Goal: Task Accomplishment & Management: Manage account settings

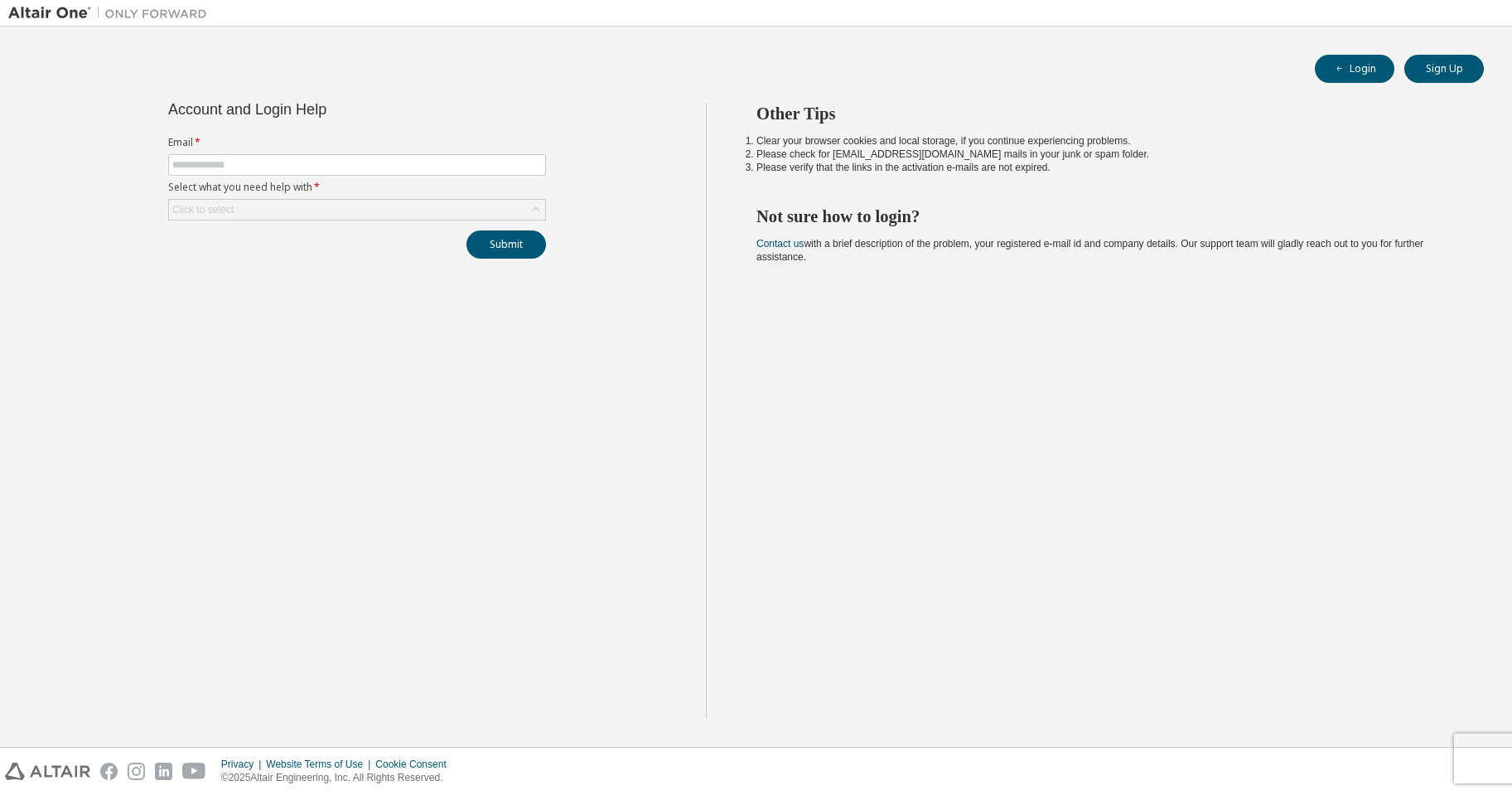
click at [308, 150] on form "Email * Select what you need help with * Click to select" at bounding box center [357, 178] width 378 height 85
click at [293, 162] on input "text" at bounding box center [357, 164] width 370 height 13
type input "**********"
click at [275, 213] on div "Click to select" at bounding box center [357, 209] width 376 height 20
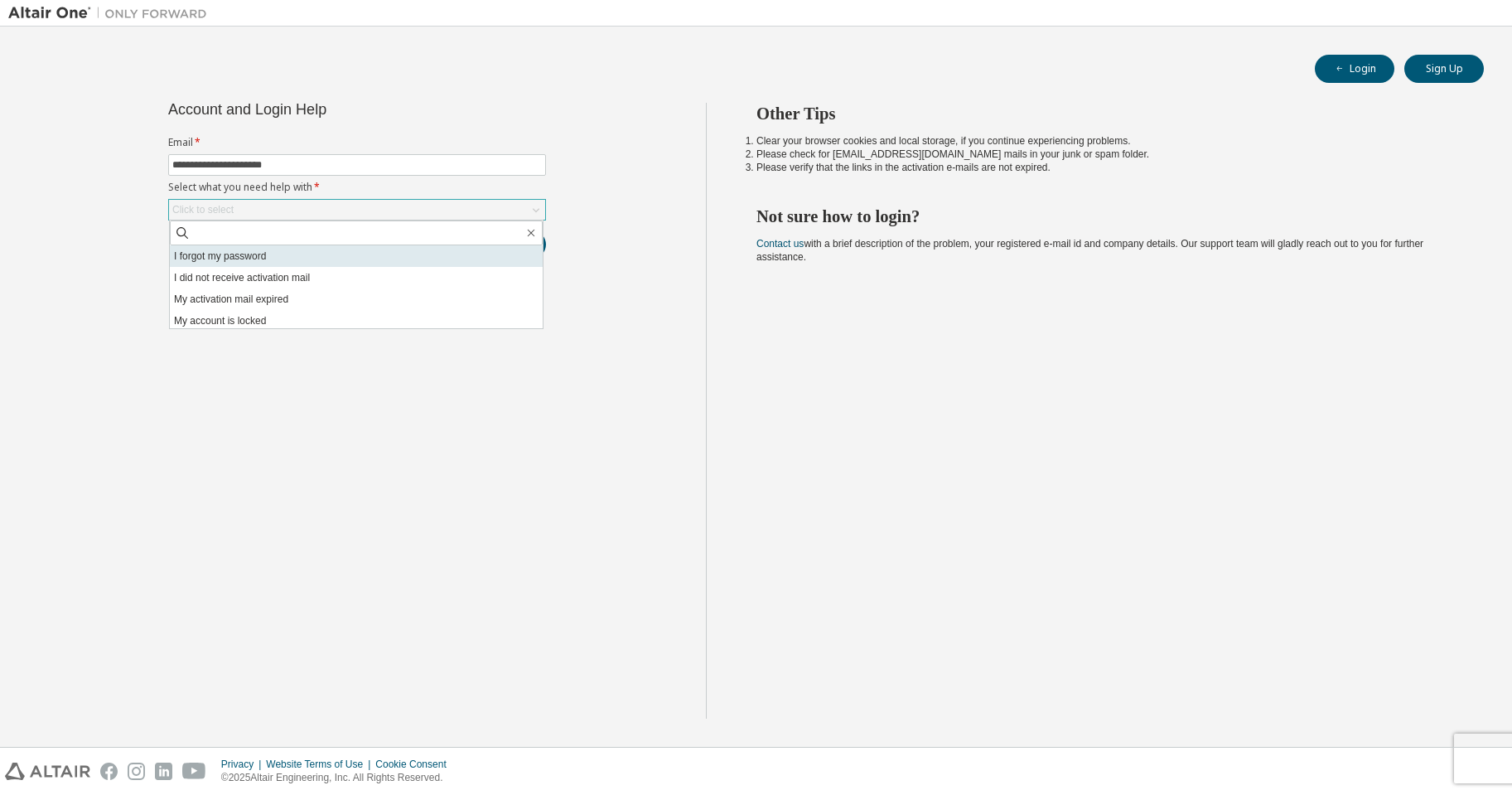
click at [238, 265] on li "I forgot my password" at bounding box center [356, 256] width 372 height 22
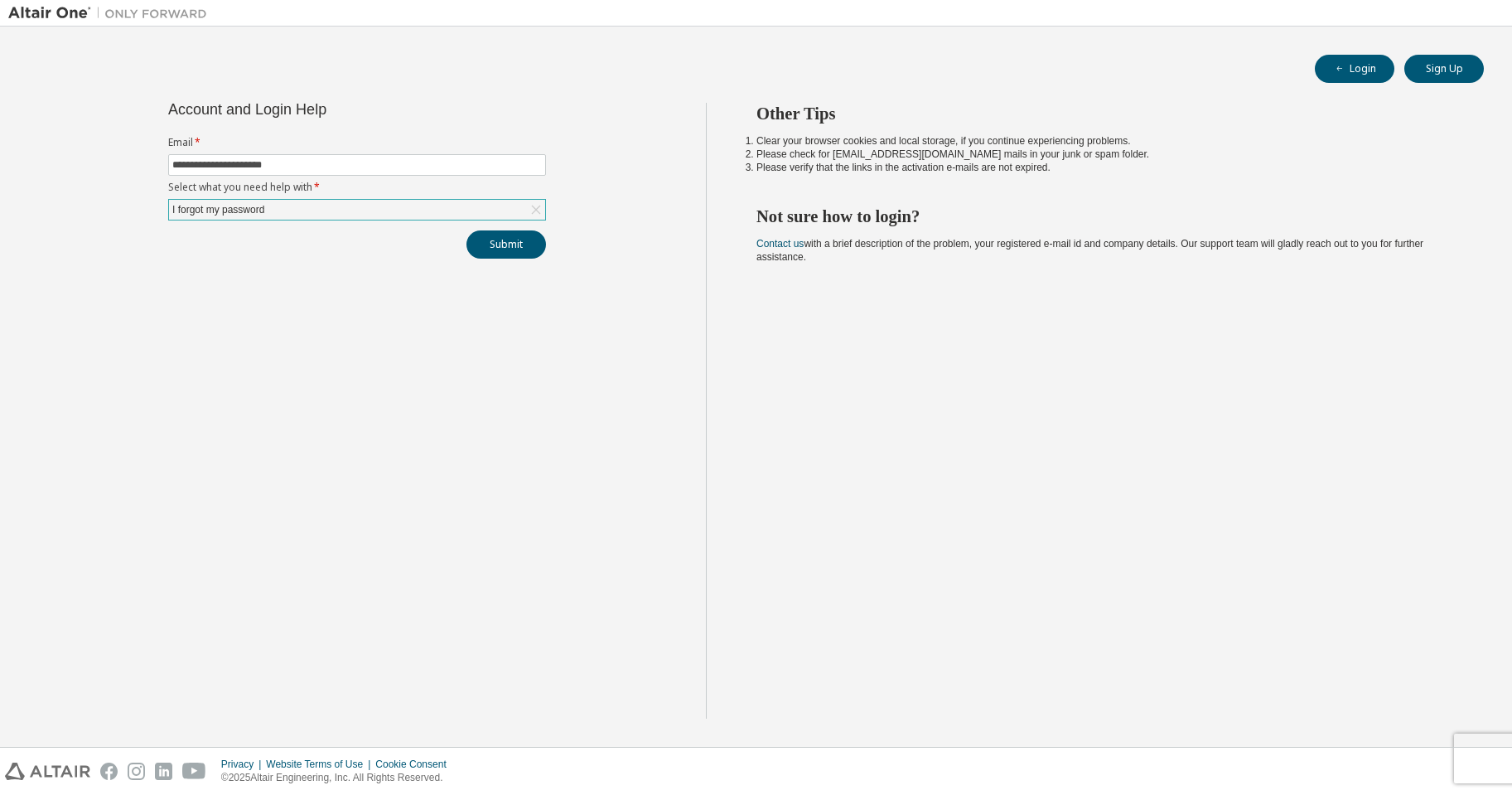
click at [517, 258] on div "**********" at bounding box center [357, 410] width 697 height 615
click at [304, 210] on div "I forgot my password" at bounding box center [357, 209] width 376 height 20
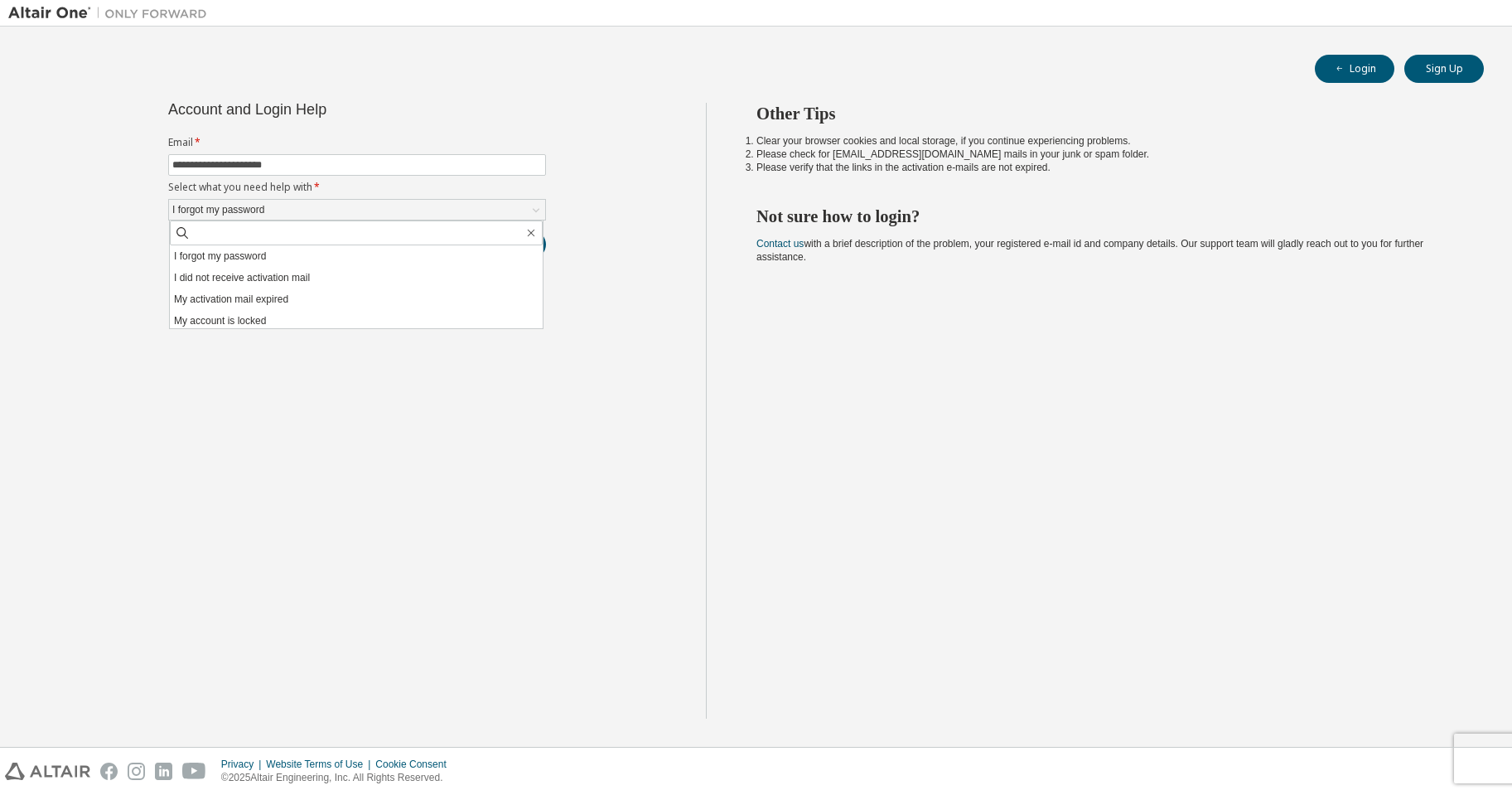
click at [353, 460] on div "**********" at bounding box center [357, 410] width 697 height 615
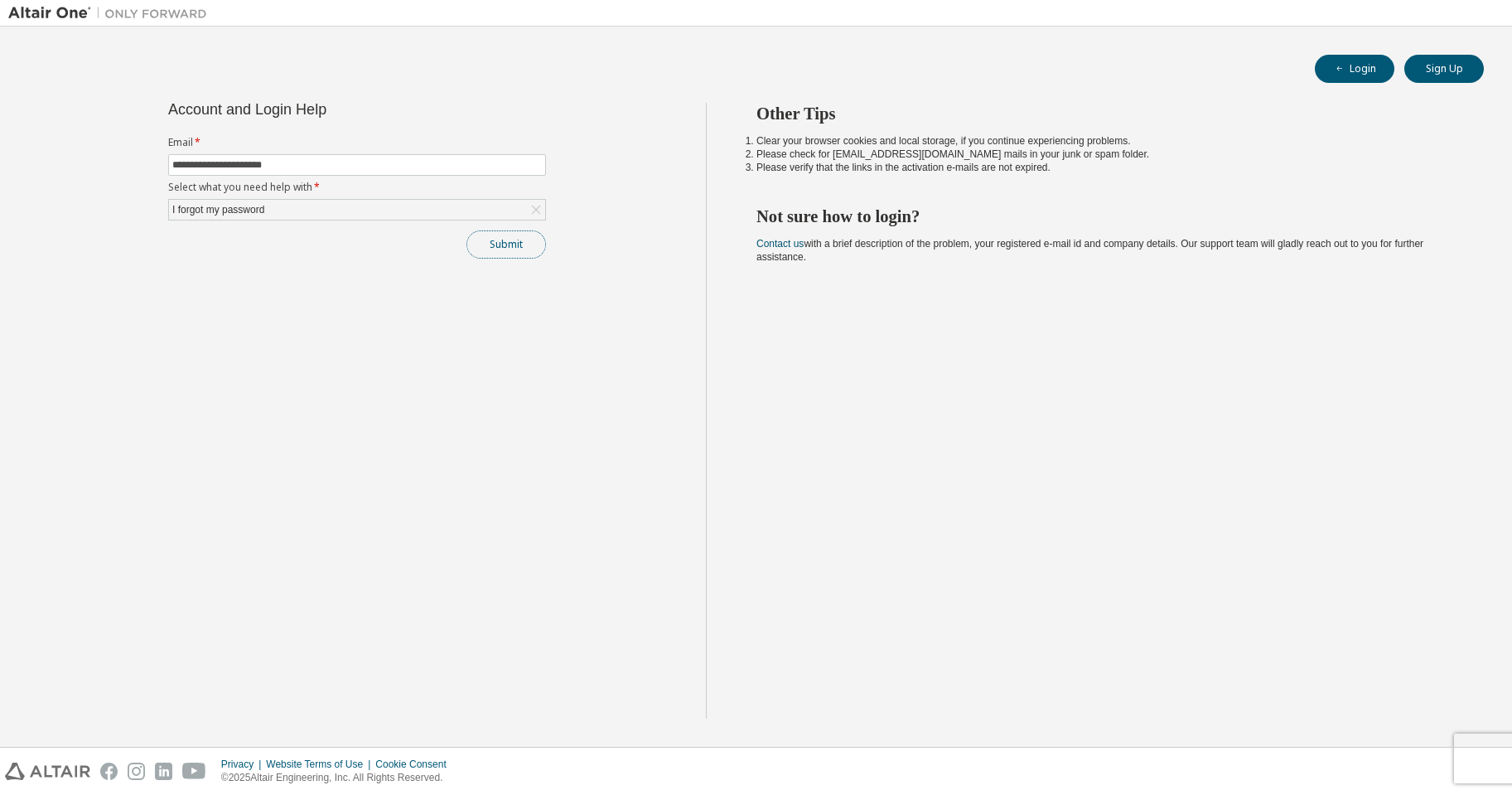
click at [528, 248] on button "Submit" at bounding box center [506, 245] width 79 height 29
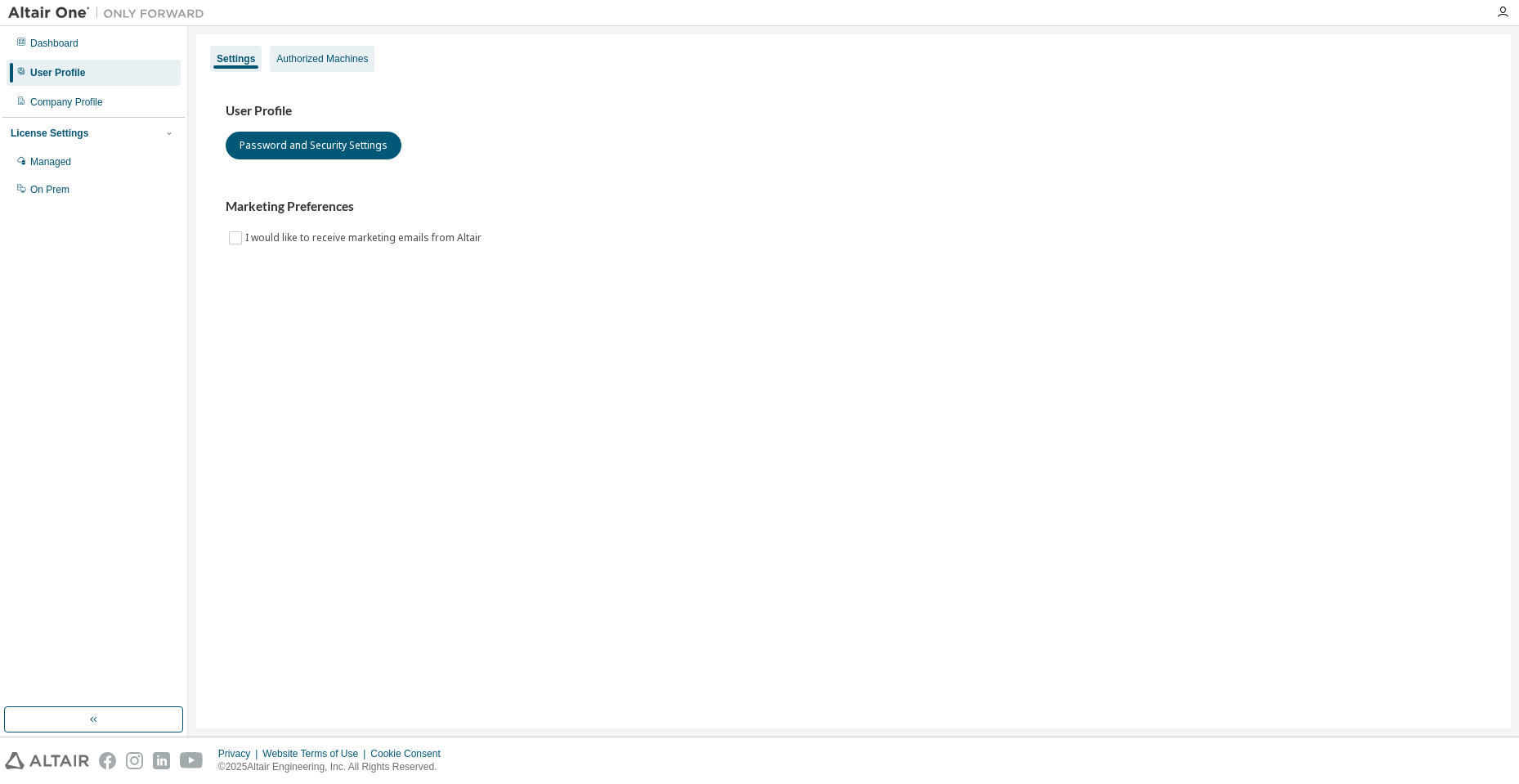
click at [318, 63] on div "Authorized Machines" at bounding box center [321, 58] width 91 height 13
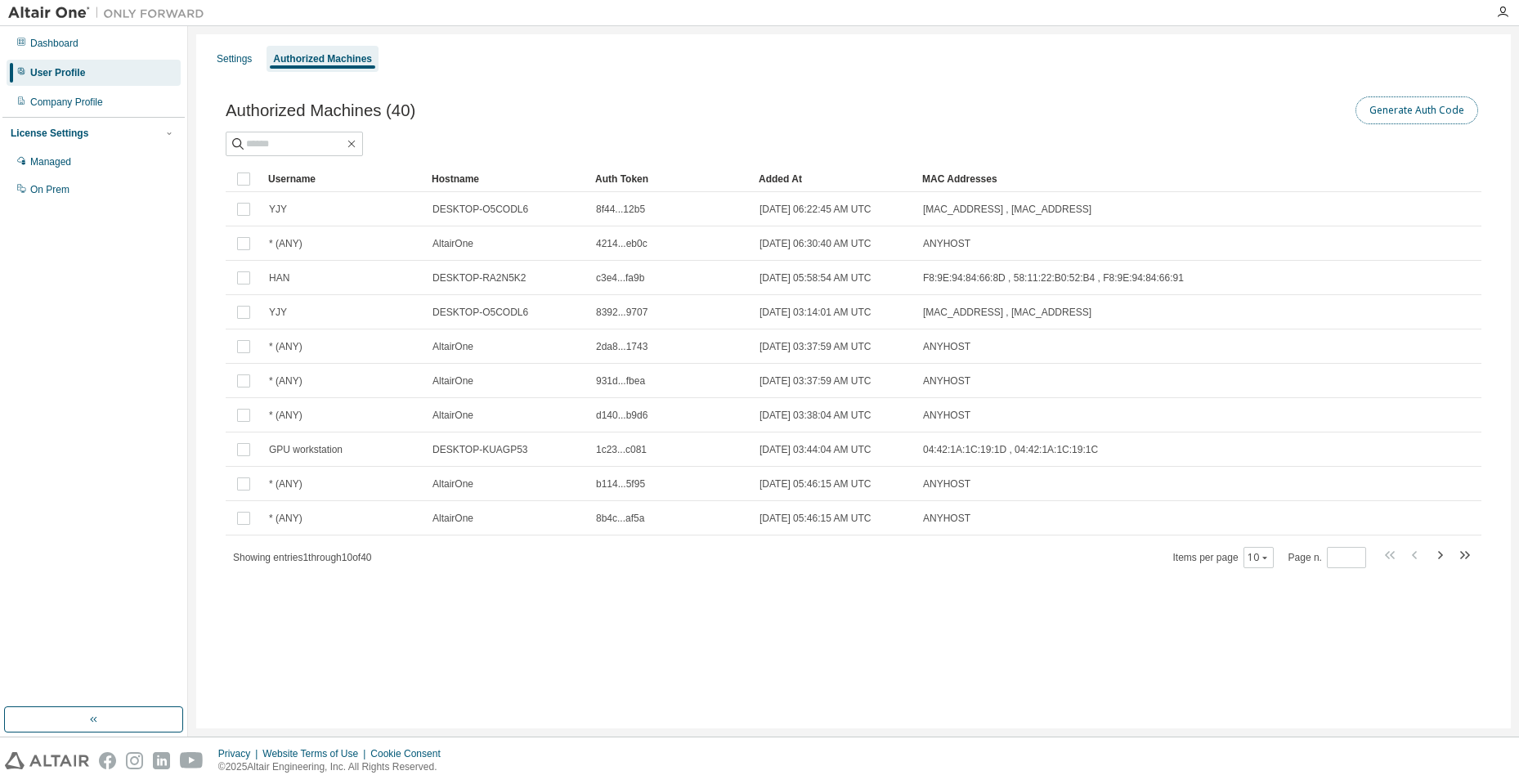
click at [1389, 111] on button "Generate Auth Code" at bounding box center [1417, 110] width 123 height 28
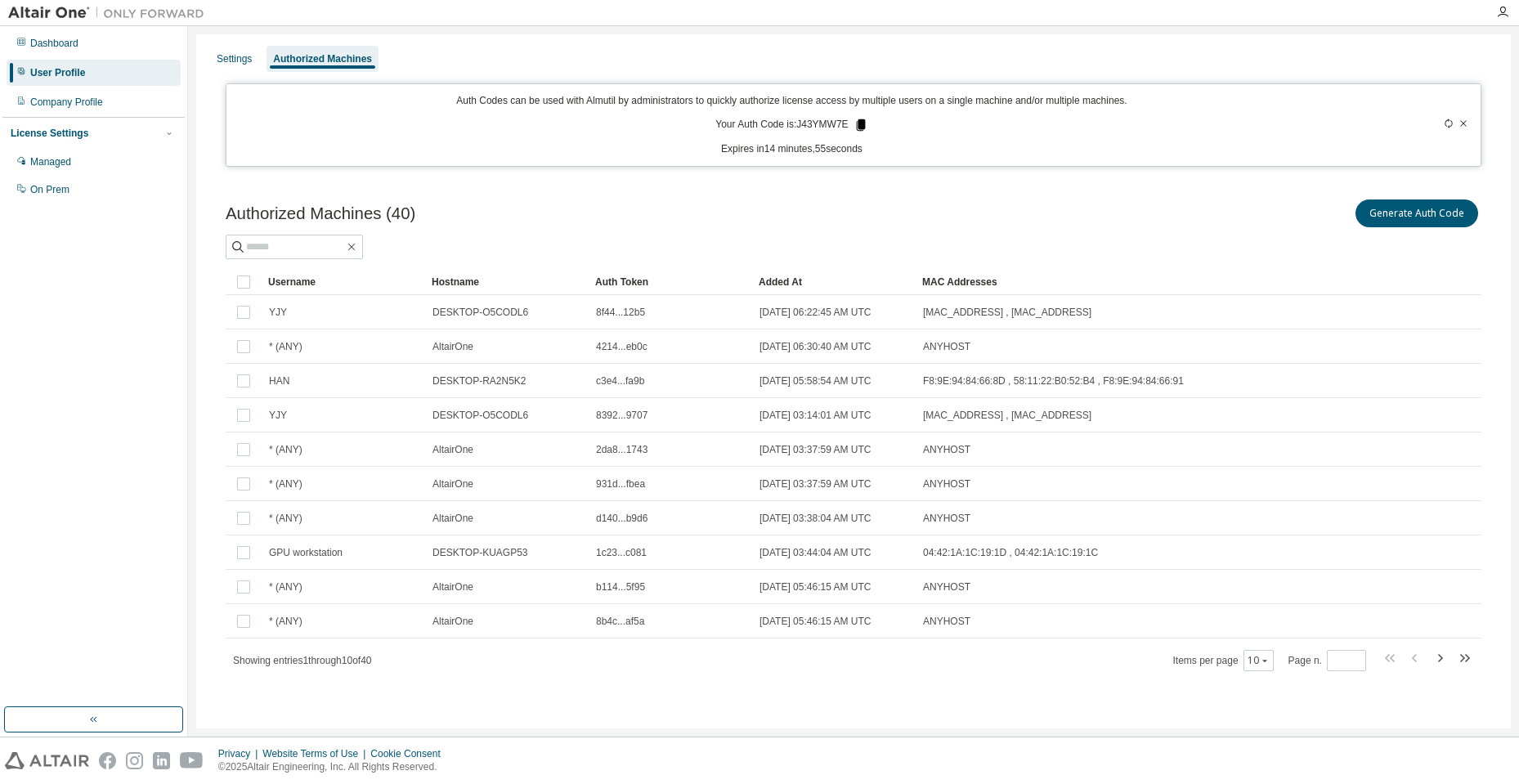
click at [864, 122] on icon at bounding box center [860, 124] width 14 height 14
drag, startPoint x: 765, startPoint y: 192, endPoint x: 779, endPoint y: 191, distance: 14.0
click at [765, 192] on div "Authorized Machines (40) Generate Auth Code Clear Load Save Save As Field Opera…" at bounding box center [853, 445] width 1295 height 538
drag, startPoint x: 1008, startPoint y: 98, endPoint x: 737, endPoint y: 113, distance: 271.4
click at [751, 107] on p "Auth Codes can be used with Almutil by administrators to quickly authorize lice…" at bounding box center [791, 101] width 1111 height 14
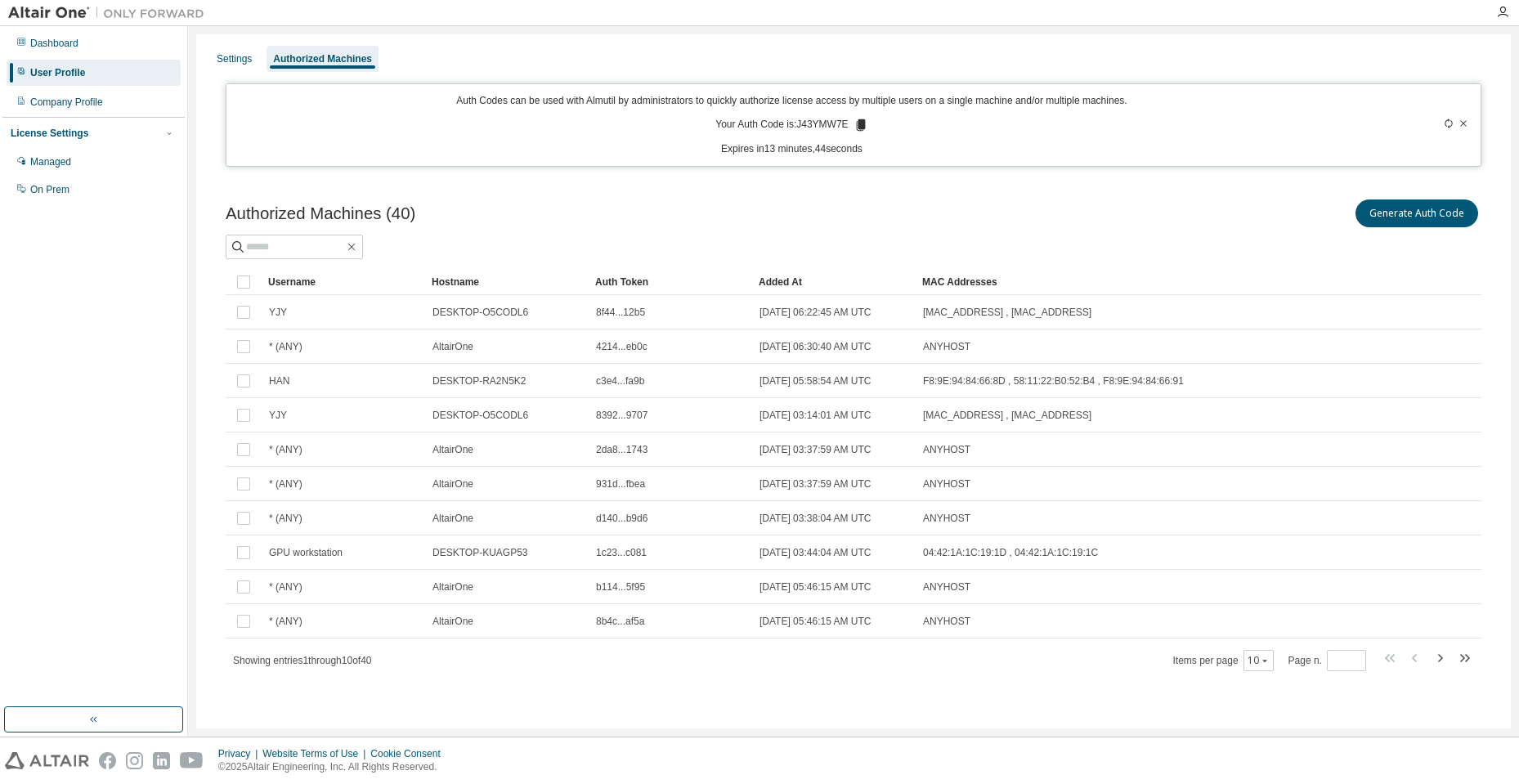
click at [628, 191] on div "Authorized Machines (40) Generate Auth Code Clear Load Save Save As Field Opera…" at bounding box center [853, 445] width 1295 height 538
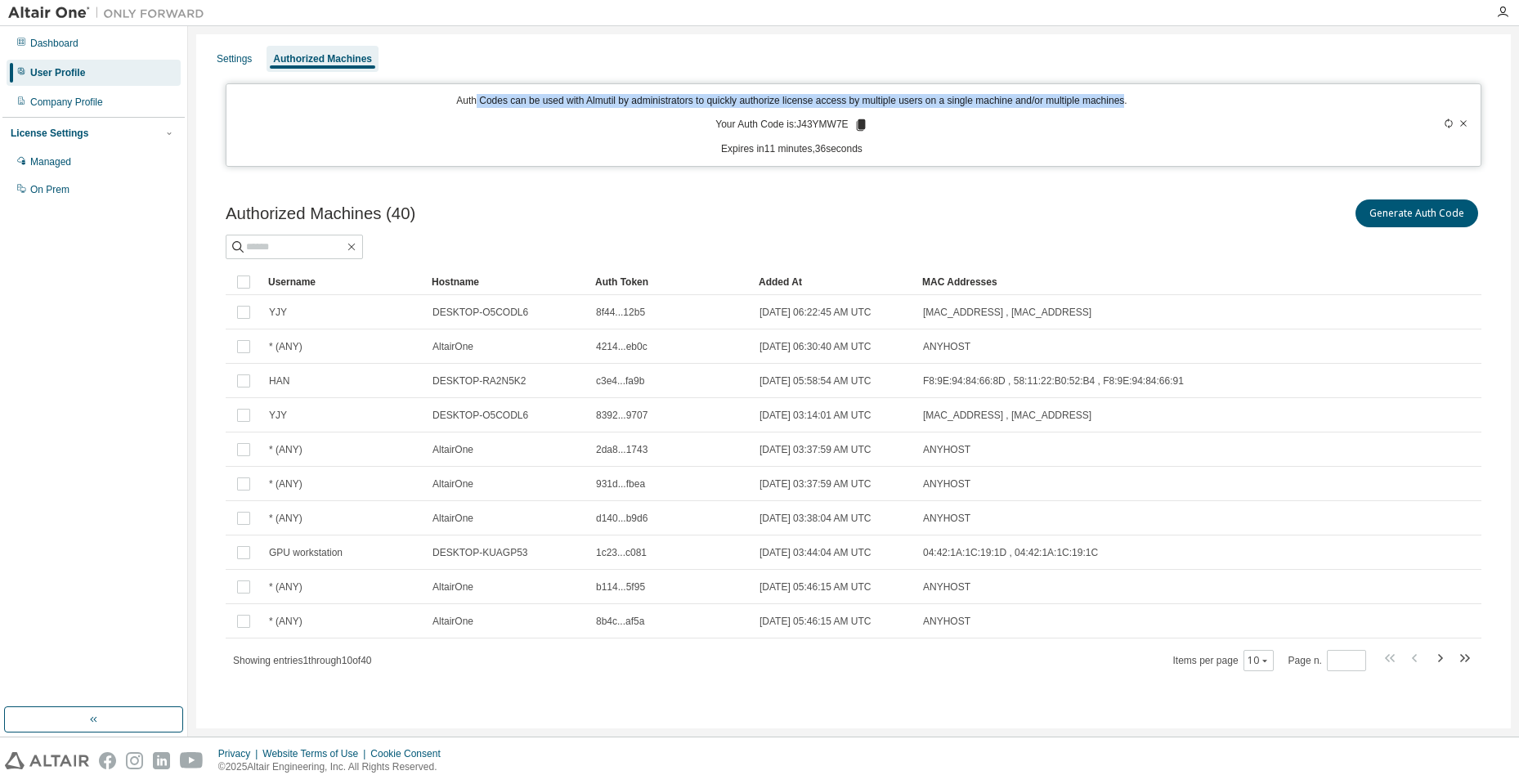
drag, startPoint x: 479, startPoint y: 105, endPoint x: 1123, endPoint y: 89, distance: 644.2
click at [1123, 89] on div "Auth Codes can be used with Almutil by administrators to quickly authorize lice…" at bounding box center [853, 125] width 1256 height 84
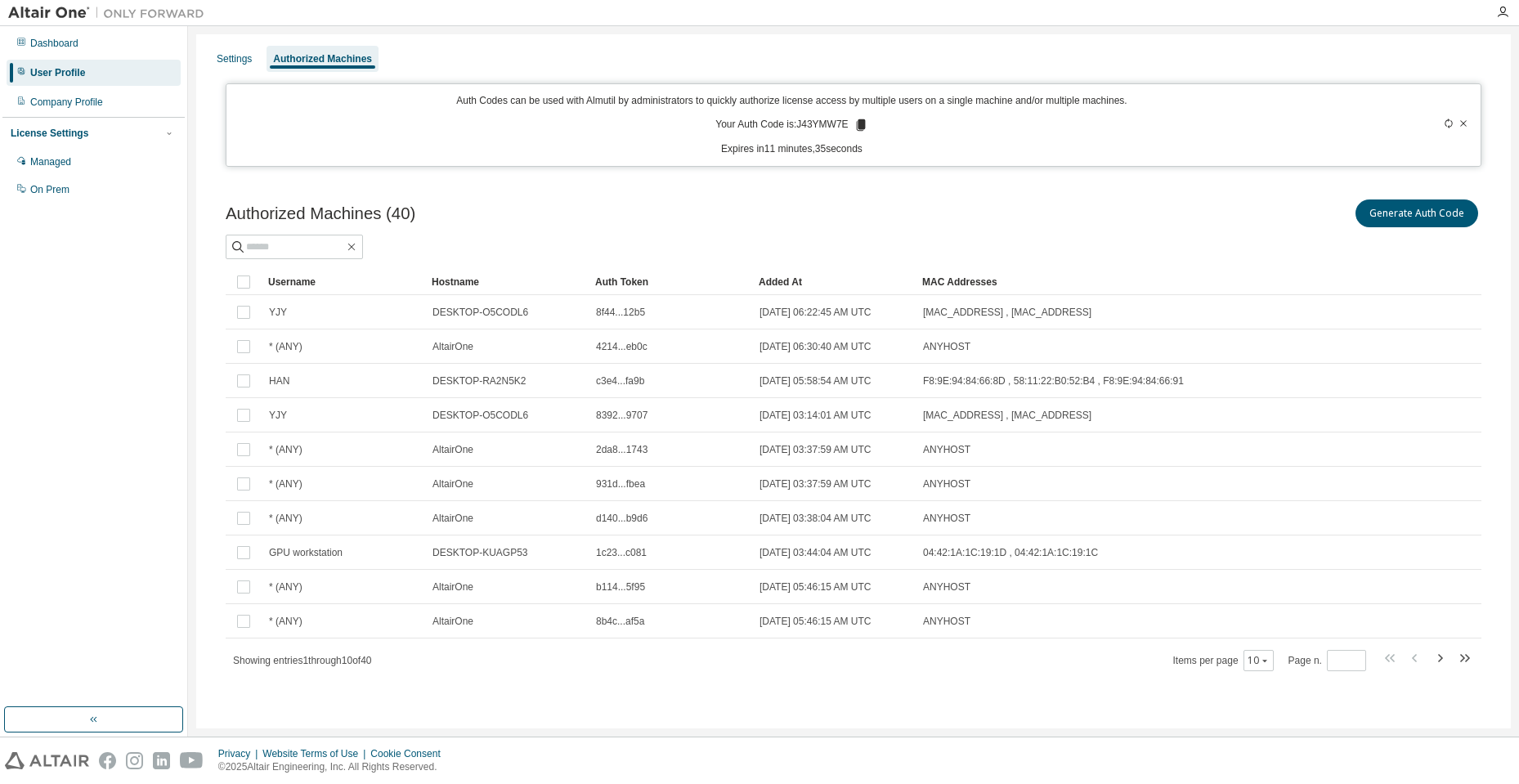
click at [1111, 202] on div "Generate Auth Code" at bounding box center [1167, 213] width 627 height 34
click at [50, 81] on div "User Profile" at bounding box center [94, 72] width 174 height 26
click at [65, 108] on div "Company Profile" at bounding box center [66, 101] width 72 height 13
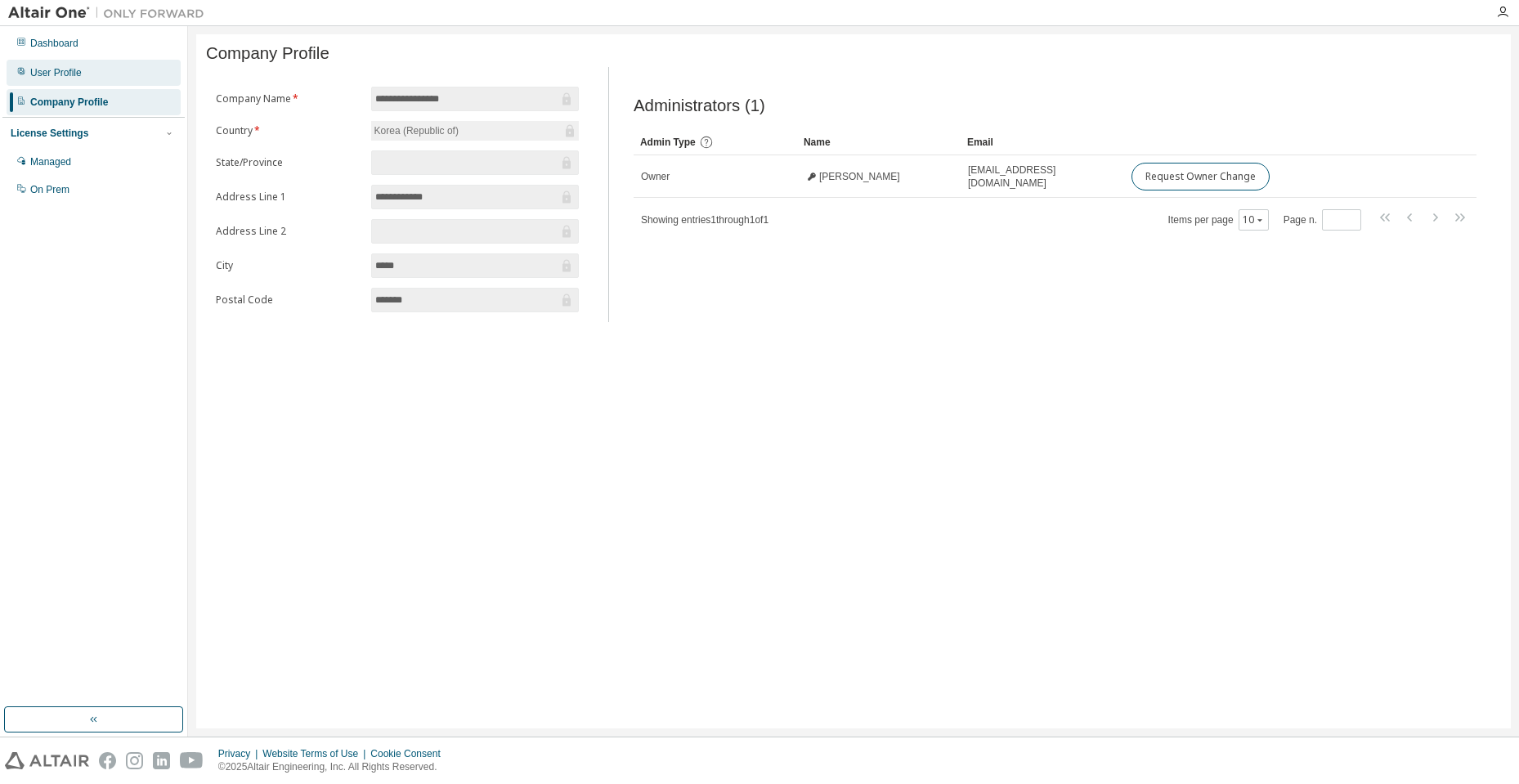
click at [87, 72] on div "User Profile" at bounding box center [94, 72] width 174 height 26
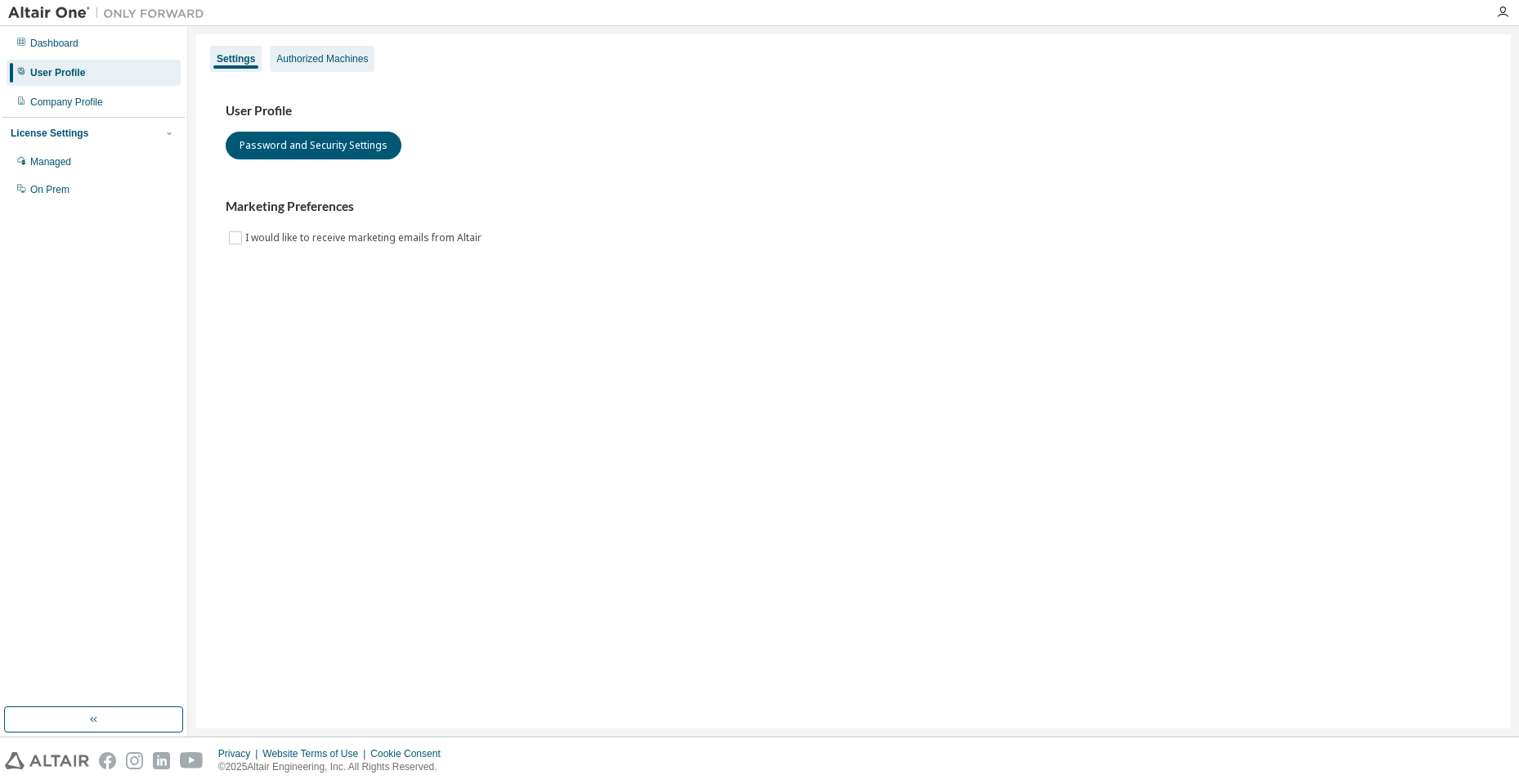
click at [313, 51] on div "Authorized Machines" at bounding box center [321, 59] width 105 height 26
